Goal: Task Accomplishment & Management: Use online tool/utility

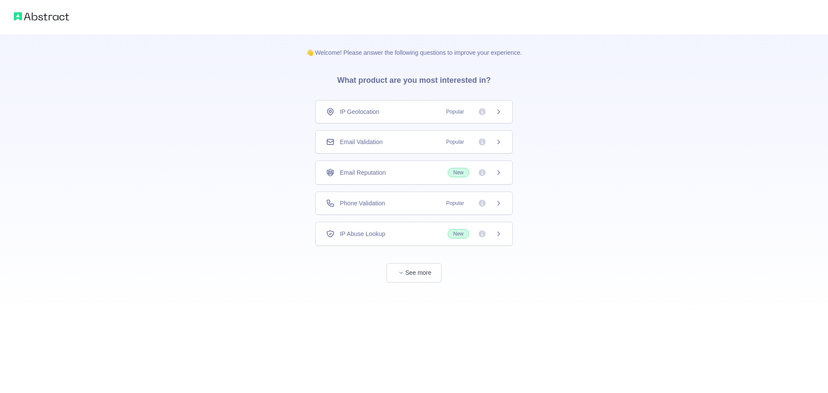
click at [438, 144] on div "Email Validation Popular" at bounding box center [414, 142] width 176 height 9
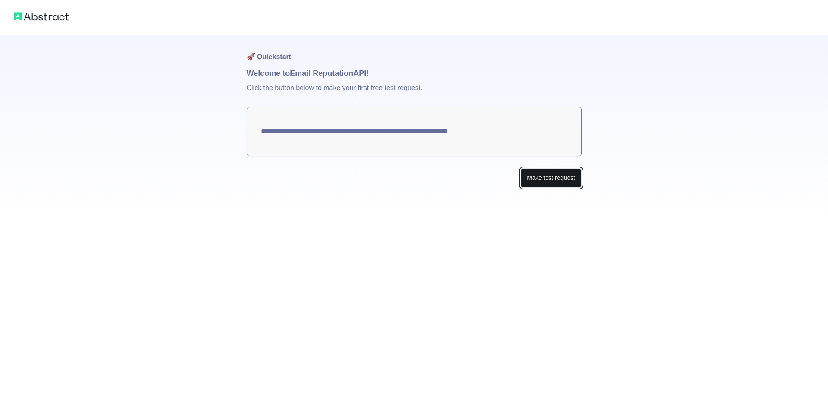
click at [541, 178] on button "Make test request" at bounding box center [551, 177] width 61 height 19
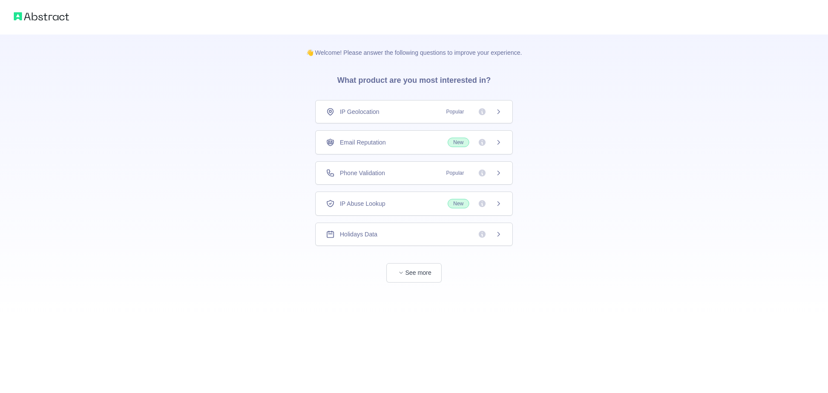
click at [414, 260] on span "See more" at bounding box center [414, 264] width 198 height 37
click at [416, 270] on button "See more" at bounding box center [414, 272] width 55 height 19
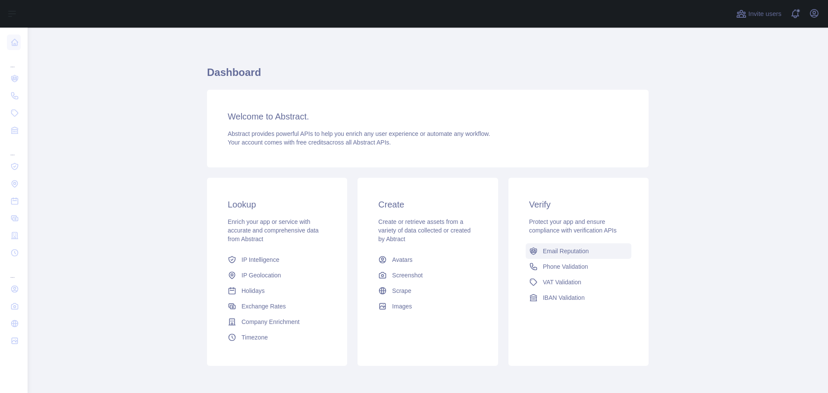
click at [557, 253] on span "Email Reputation" at bounding box center [566, 251] width 46 height 9
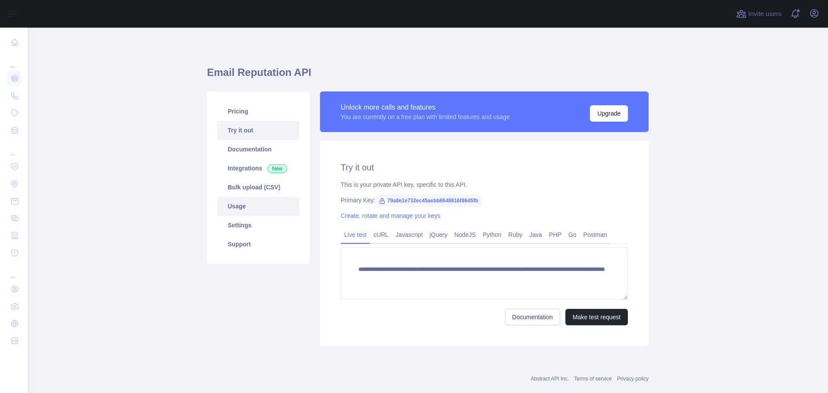
click at [245, 208] on link "Usage" at bounding box center [258, 206] width 82 height 19
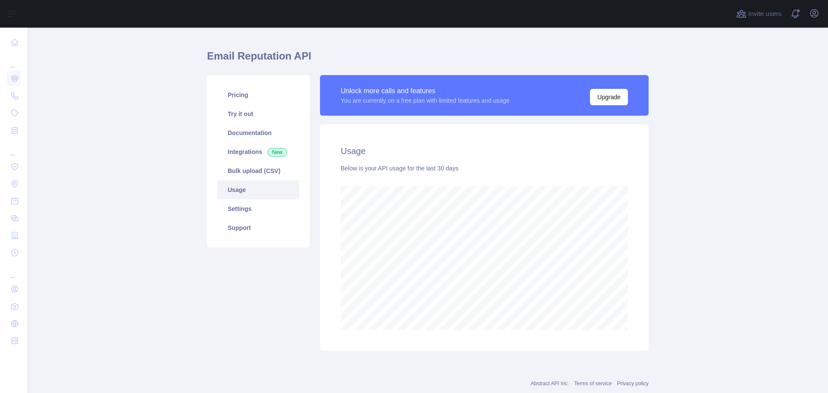
scroll to position [6, 0]
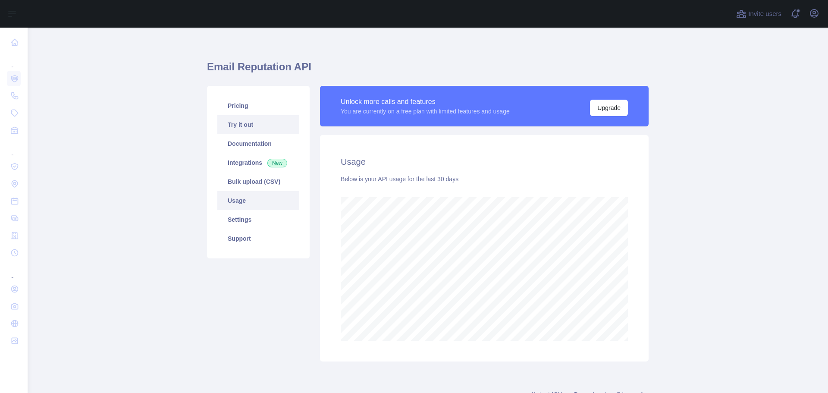
click at [245, 125] on link "Try it out" at bounding box center [258, 124] width 82 height 19
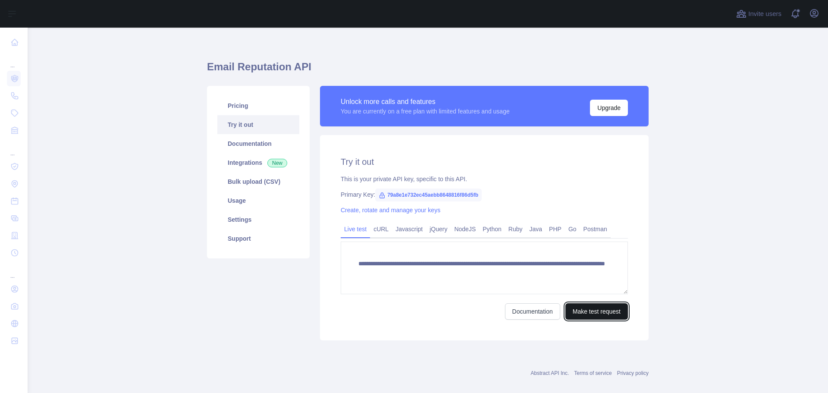
click at [591, 311] on button "Make test request" at bounding box center [597, 311] width 63 height 16
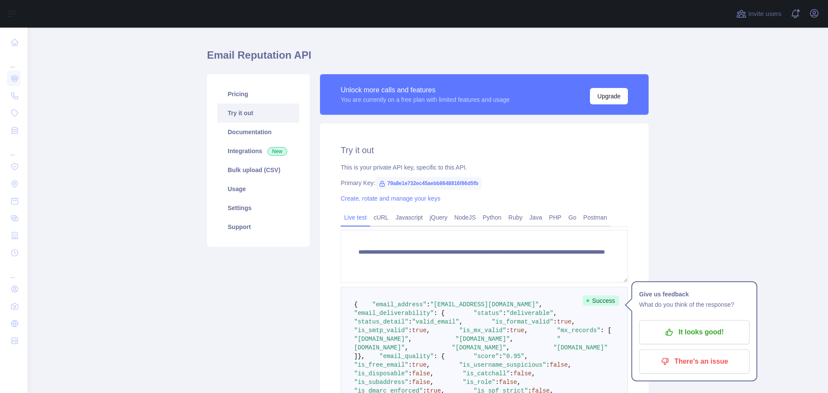
scroll to position [6, 0]
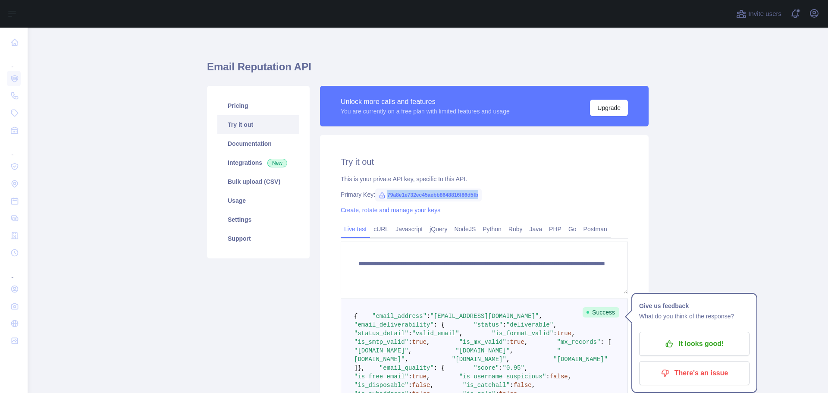
drag, startPoint x: 383, startPoint y: 195, endPoint x: 474, endPoint y: 199, distance: 90.7
click at [474, 199] on span "79a8e1e732ec45aebb8648816f86d5fb" at bounding box center [428, 195] width 107 height 13
copy span "79a8e1e732ec45aebb8648816f86d5fb"
